Goal: Task Accomplishment & Management: Manage account settings

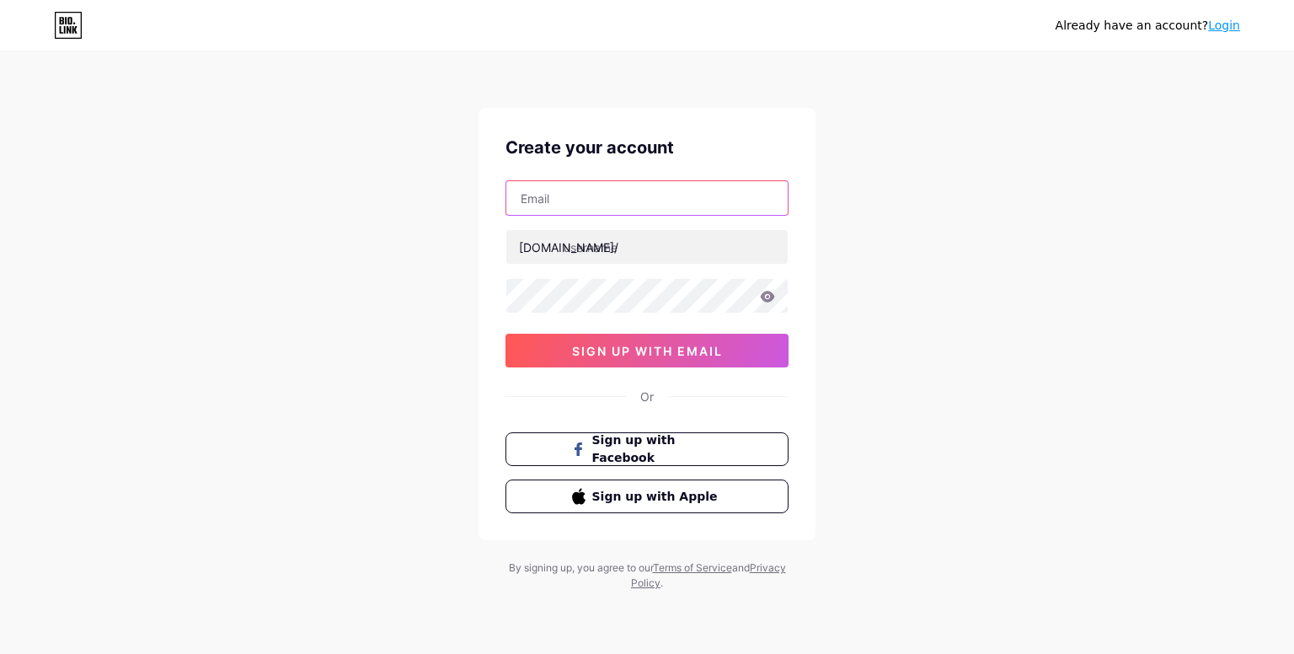
click at [624, 196] on input "text" at bounding box center [646, 198] width 281 height 34
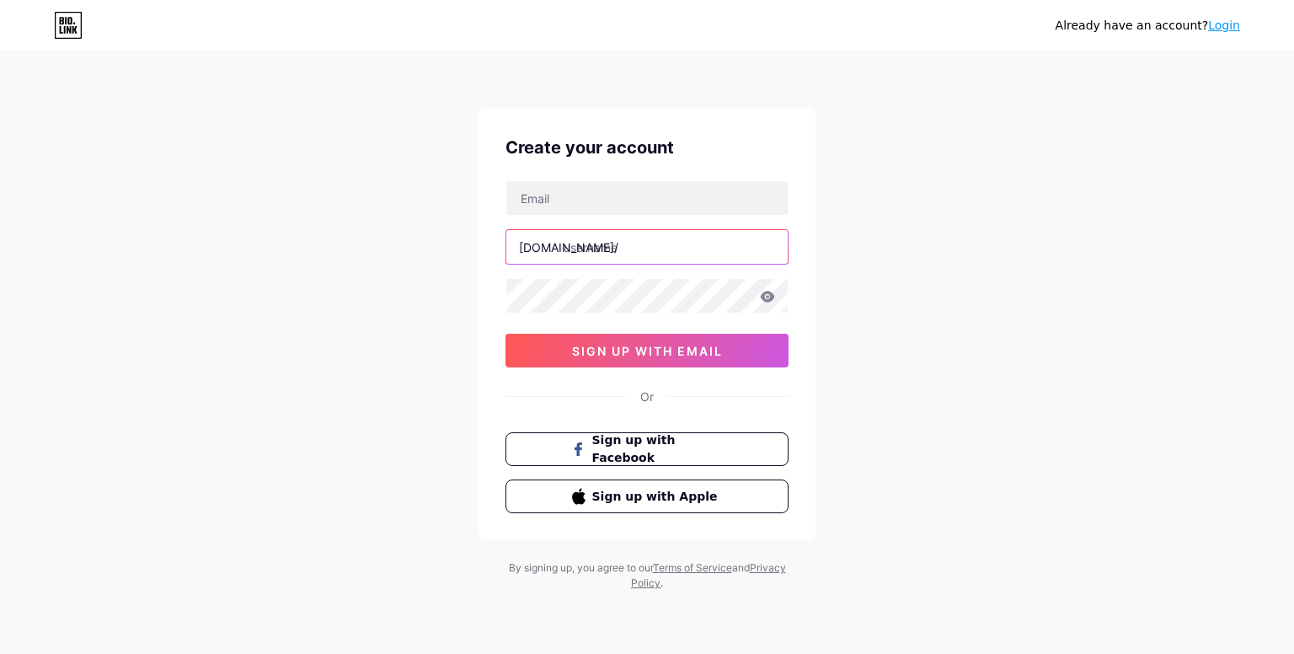
click at [609, 240] on input "text" at bounding box center [646, 247] width 281 height 34
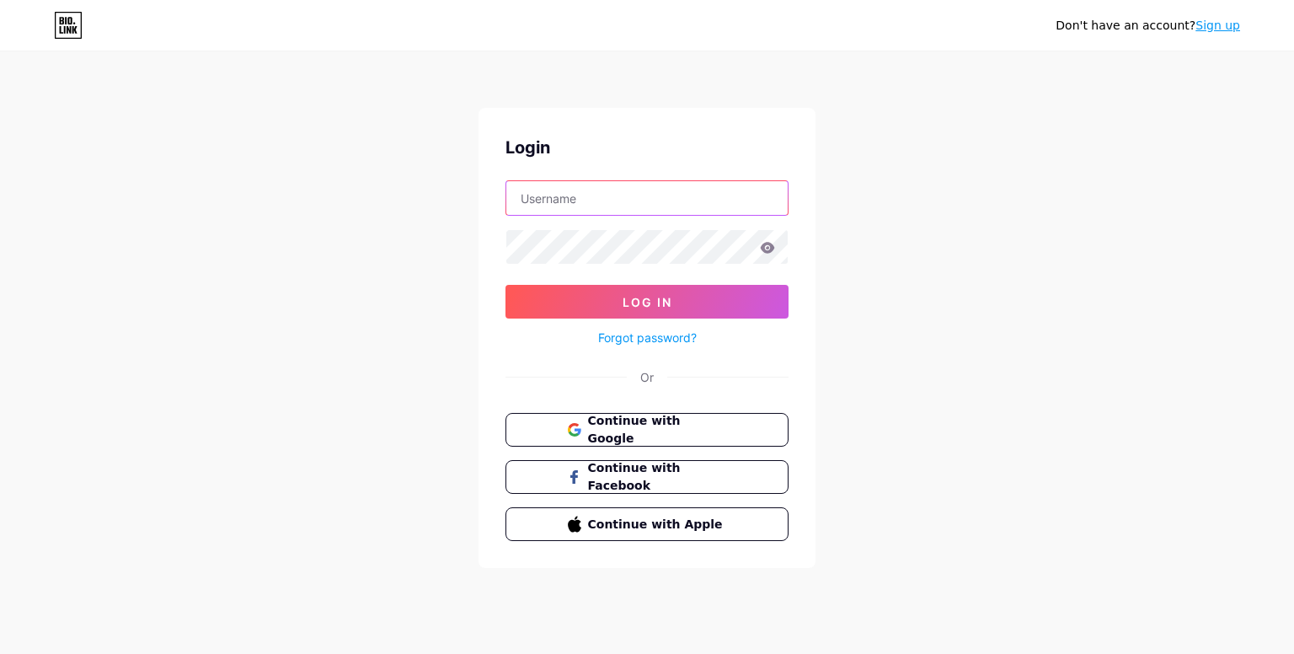
click at [605, 206] on input "text" at bounding box center [646, 198] width 281 height 34
type input "[EMAIL_ADDRESS][DOMAIN_NAME]"
click at [506, 285] on button "Log In" at bounding box center [647, 302] width 283 height 34
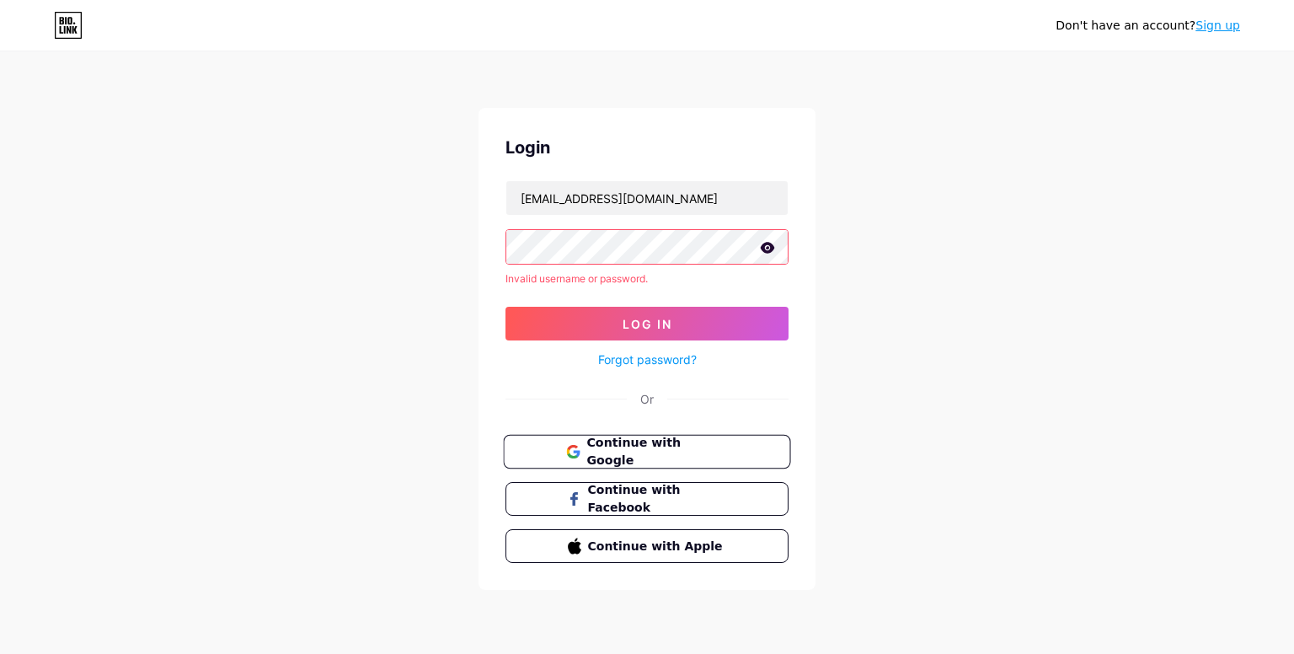
click at [644, 447] on span "Continue with Google" at bounding box center [657, 452] width 141 height 36
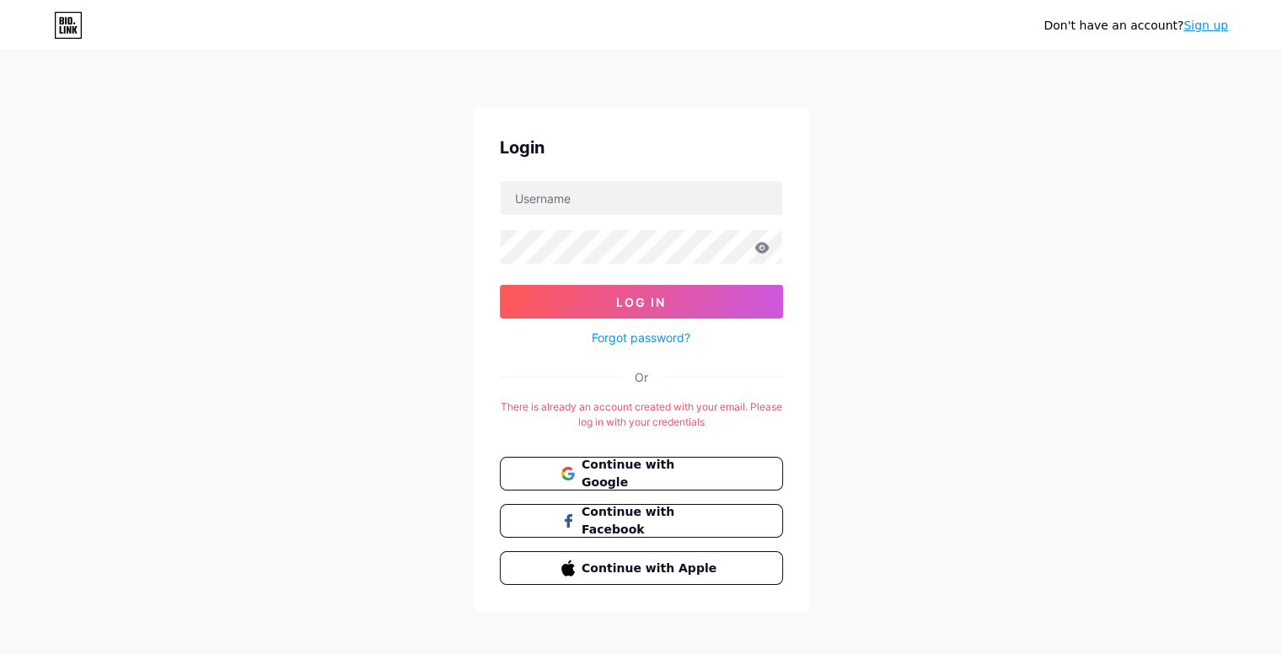
click at [596, 452] on div "Login Log In Forgot password? Or There is already an account created with your …" at bounding box center [641, 360] width 337 height 504
click at [593, 466] on span "Continue with Google" at bounding box center [651, 474] width 141 height 36
click at [64, 25] on icon at bounding box center [68, 25] width 29 height 27
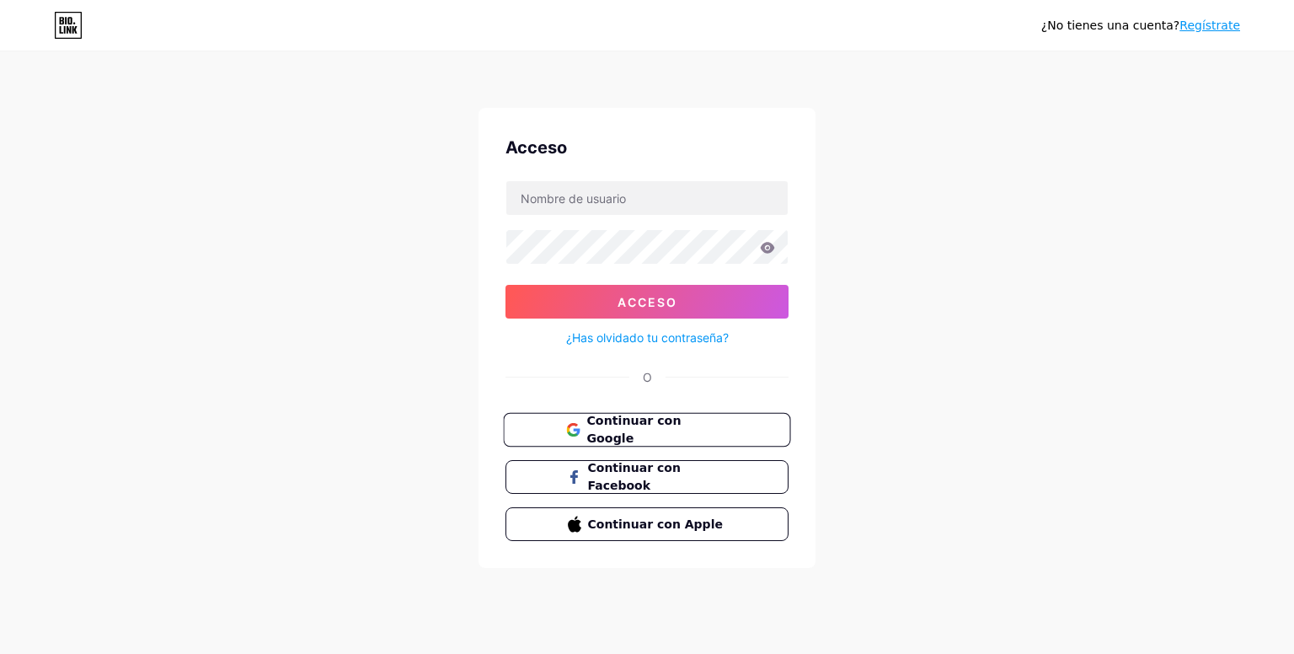
click at [647, 429] on font "Continuar con Google" at bounding box center [634, 430] width 94 height 32
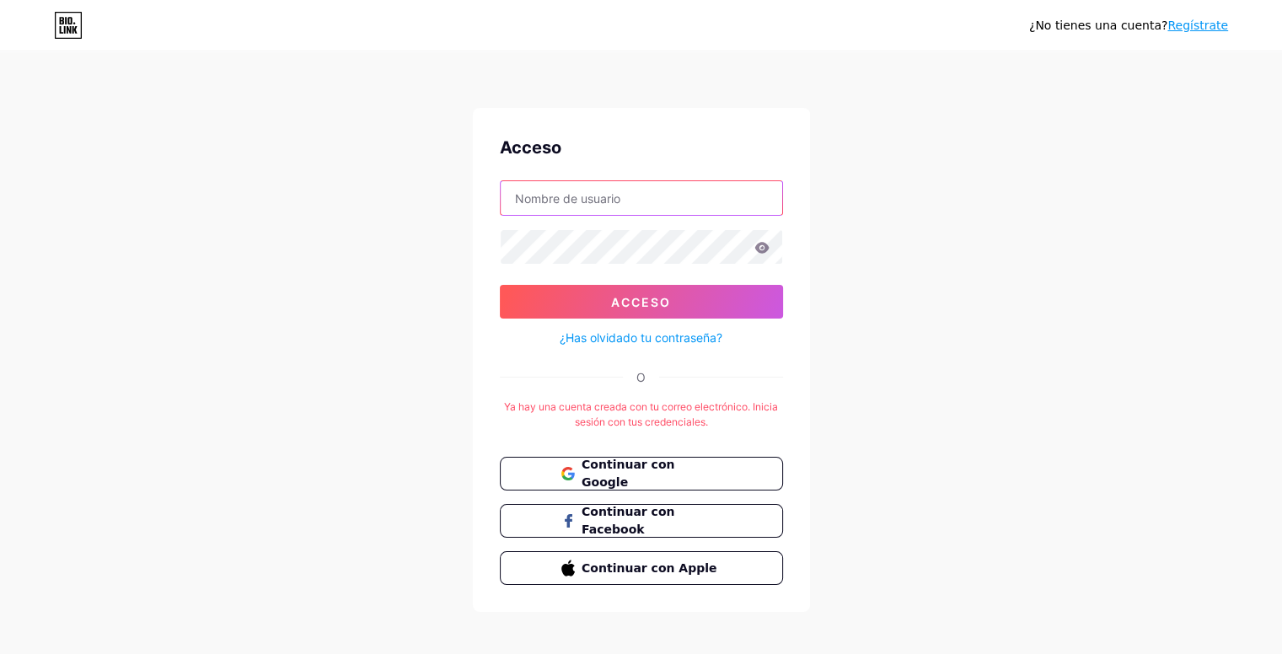
click at [663, 203] on input "text" at bounding box center [641, 198] width 281 height 34
type input "[EMAIL_ADDRESS][DOMAIN_NAME]"
click at [666, 338] on font "¿Has olvidado tu contraseña?" at bounding box center [641, 337] width 163 height 14
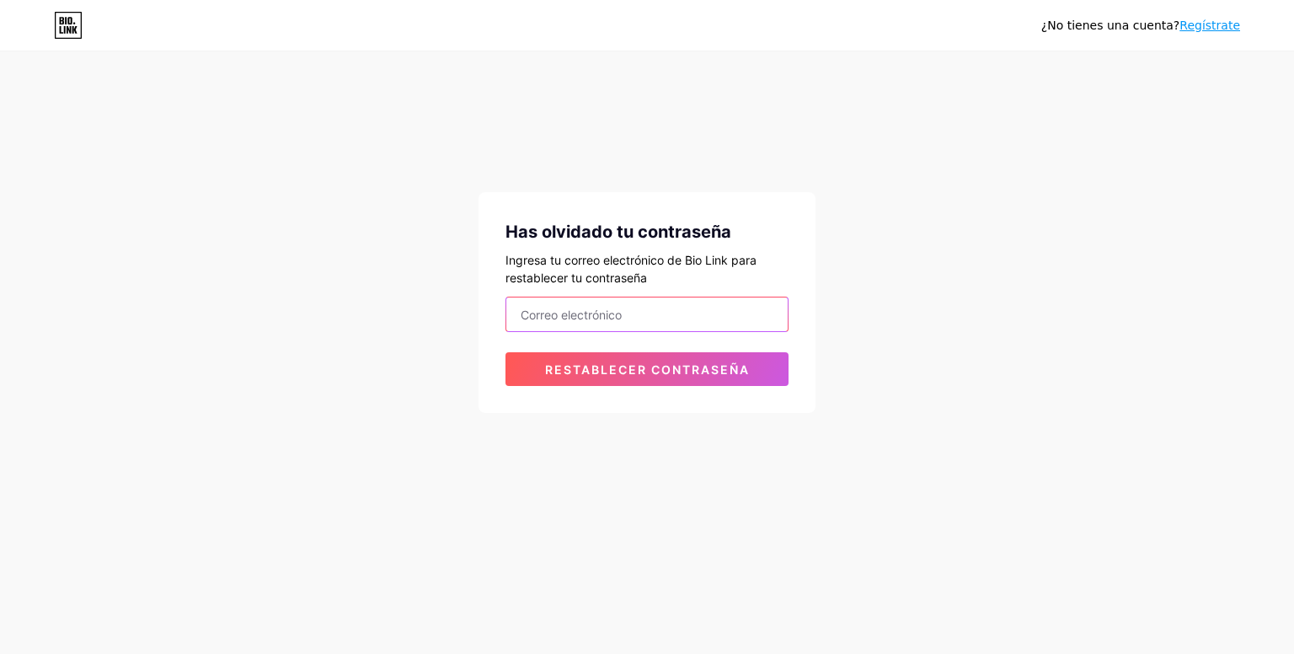
click at [619, 319] on input "email" at bounding box center [646, 314] width 281 height 34
type input "mantoproyecto@gmail.com"
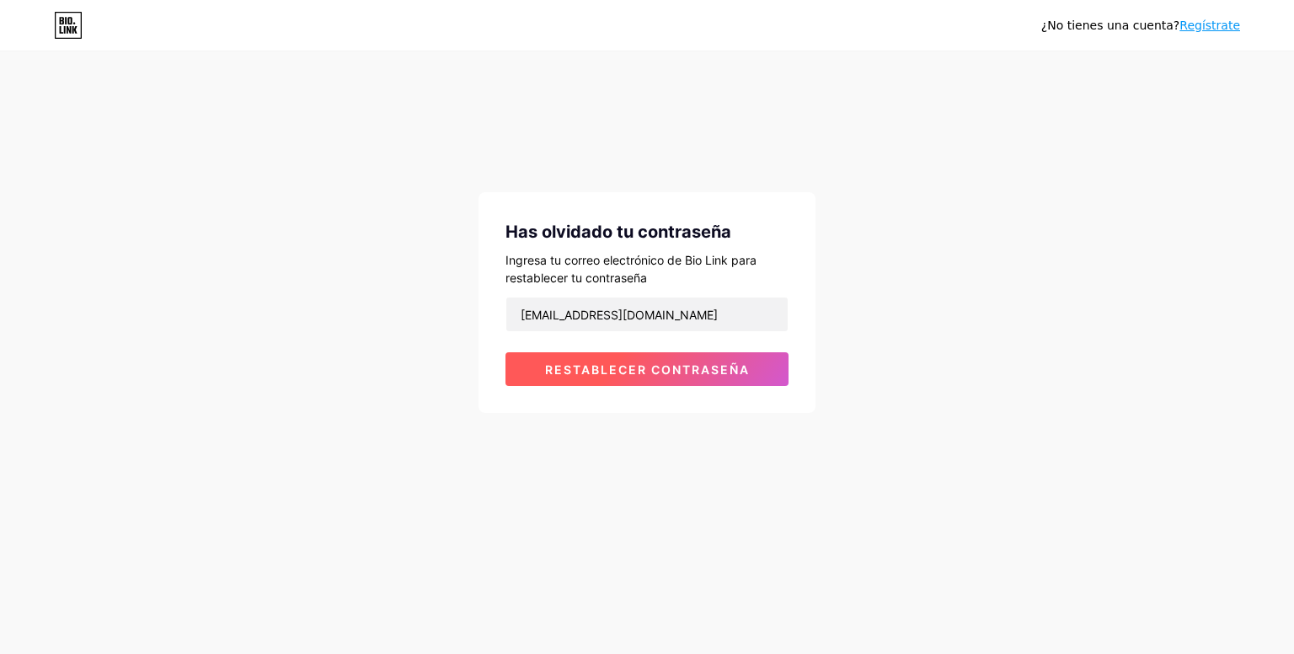
click at [659, 367] on font "Restablecer contraseña" at bounding box center [647, 369] width 205 height 14
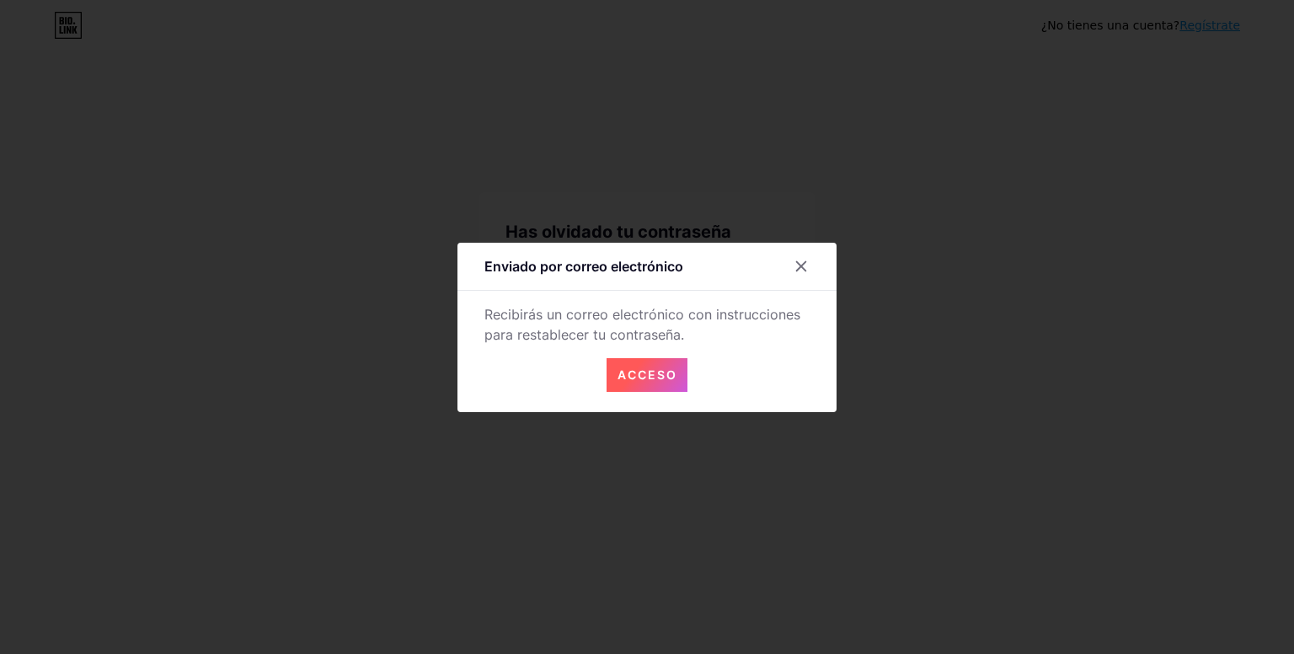
click at [654, 378] on font "Acceso" at bounding box center [648, 374] width 60 height 14
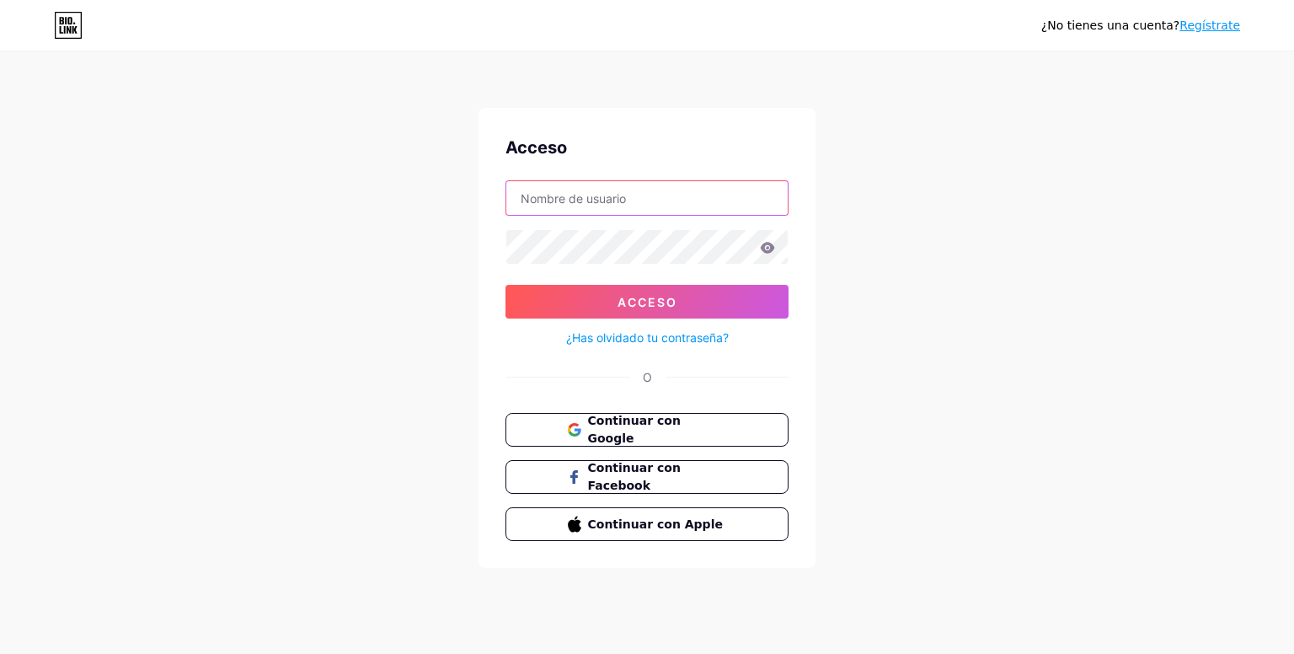
click at [634, 183] on input "text" at bounding box center [646, 198] width 281 height 34
type input "extramural"
click at [506, 285] on button "Acceso" at bounding box center [647, 302] width 283 height 34
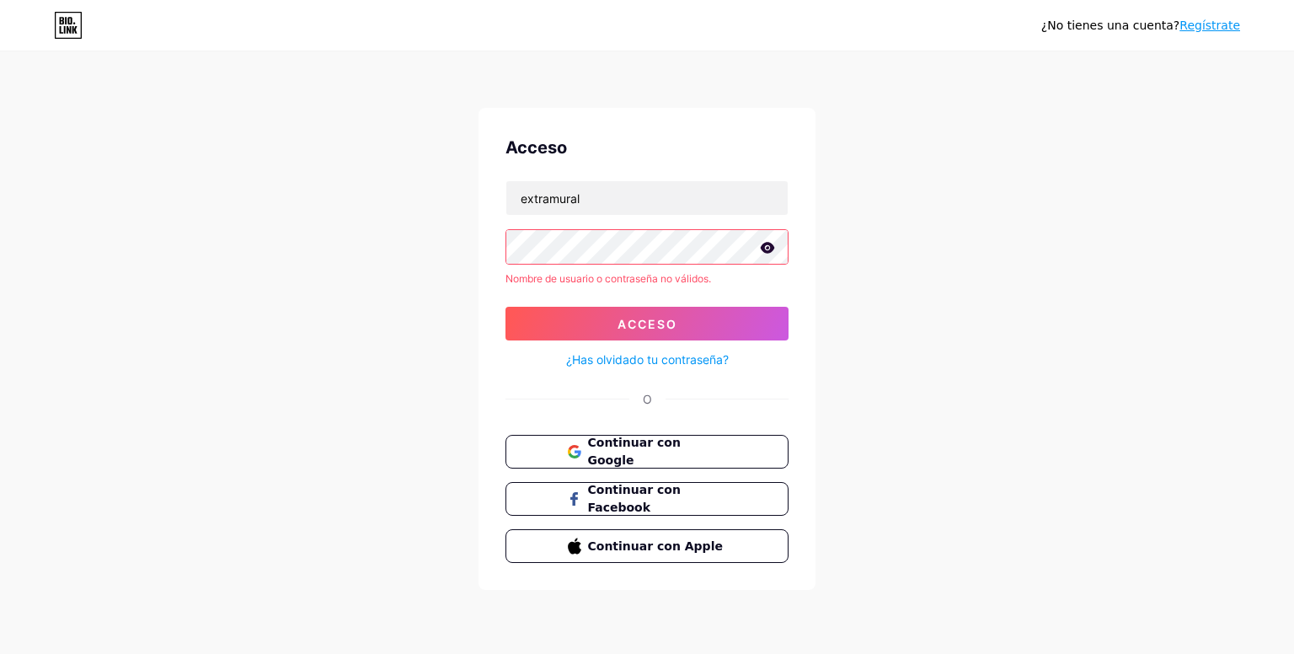
click at [673, 356] on font "¿Has olvidado tu contraseña?" at bounding box center [647, 359] width 163 height 14
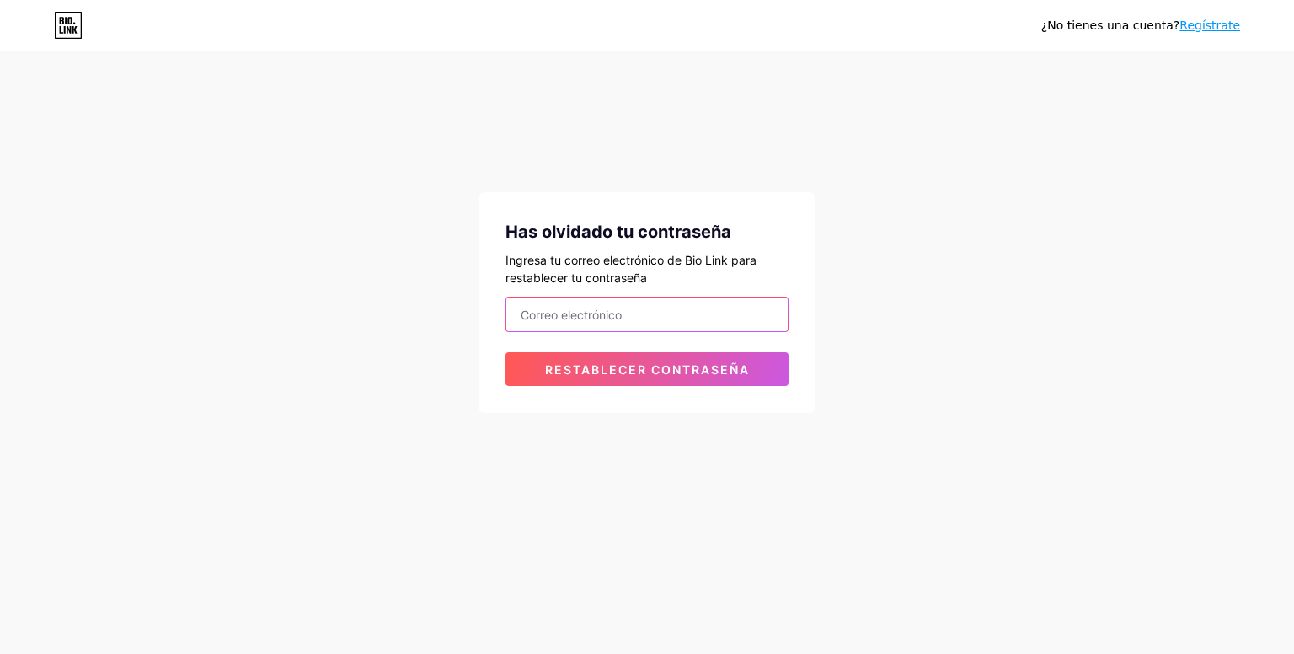
click at [587, 309] on input "email" at bounding box center [646, 314] width 281 height 34
click at [618, 321] on input "email" at bounding box center [646, 314] width 281 height 34
paste input "mantoproyecto@gmail.com"
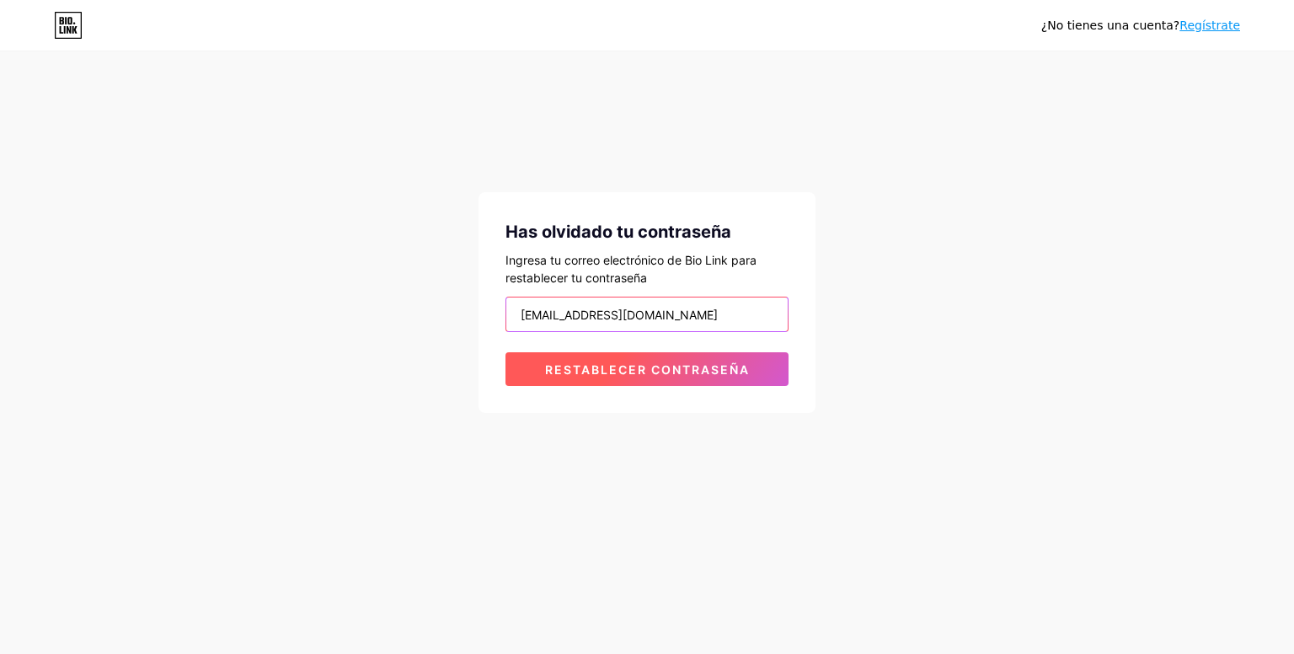
type input "mantoproyecto@gmail.com"
click at [593, 380] on button "Restablecer contraseña" at bounding box center [647, 369] width 283 height 34
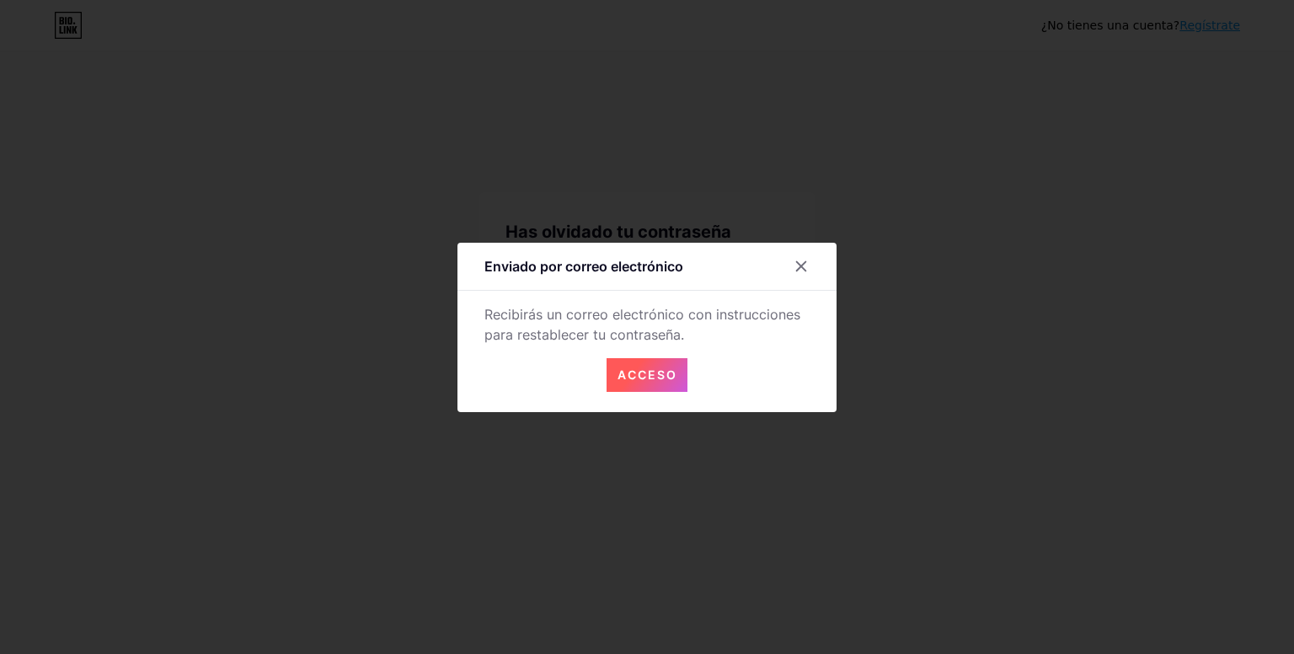
click at [654, 361] on button "Acceso" at bounding box center [647, 375] width 81 height 34
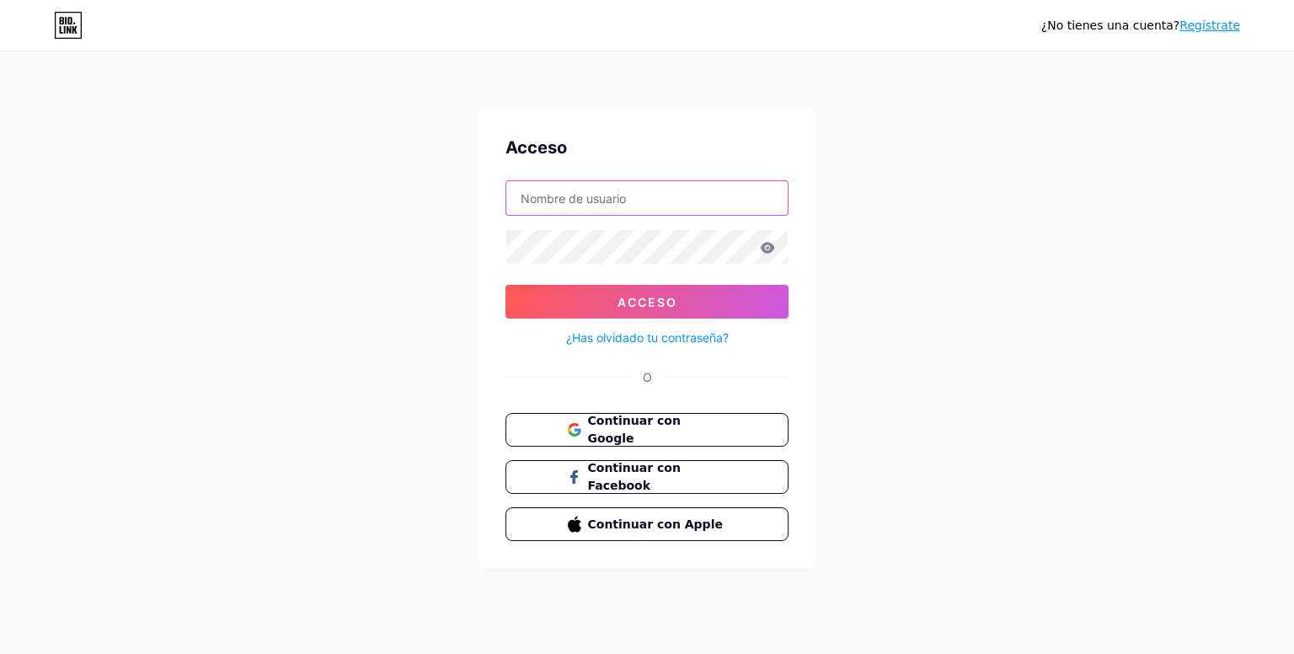
click at [614, 212] on input "text" at bounding box center [646, 198] width 281 height 34
click at [462, 308] on div "¿No tienes una cuenta? Regístrate Acceso Acceso ¿Has olvidado tu contraseña? O …" at bounding box center [647, 311] width 1294 height 622
click at [602, 207] on input "text" at bounding box center [646, 198] width 281 height 34
type input "mantoproyecto@gmail.com"
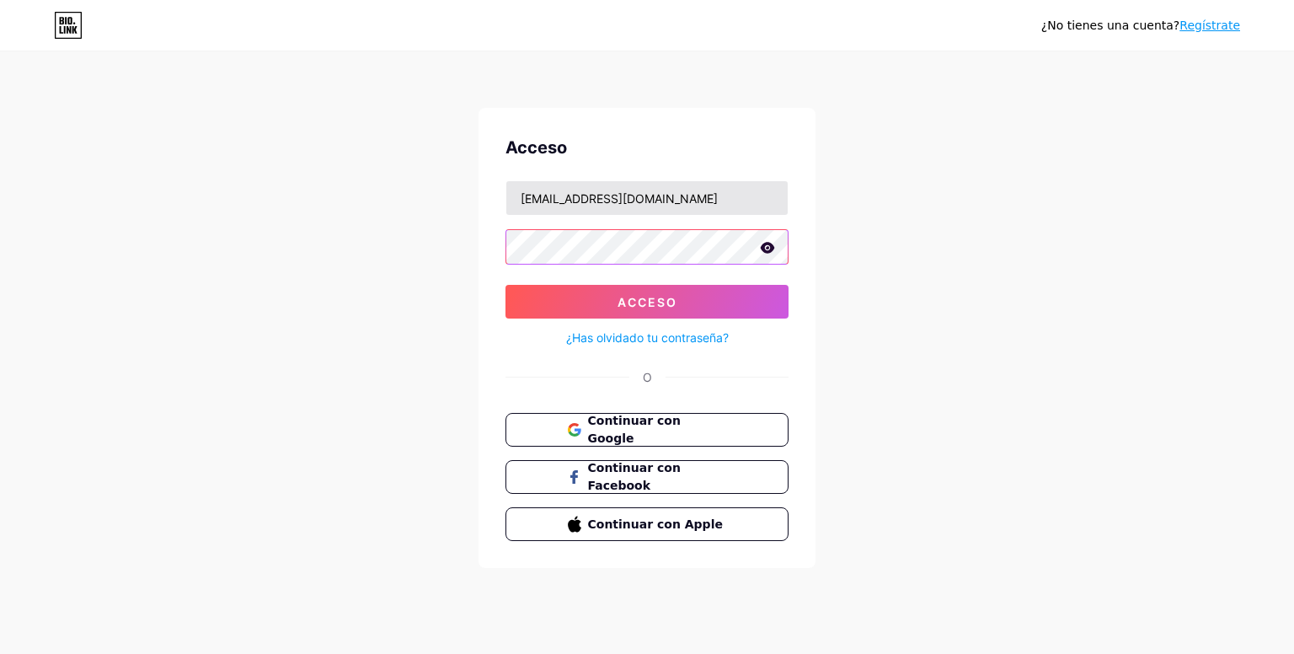
click at [506, 285] on button "Acceso" at bounding box center [647, 302] width 283 height 34
